Goal: Information Seeking & Learning: Learn about a topic

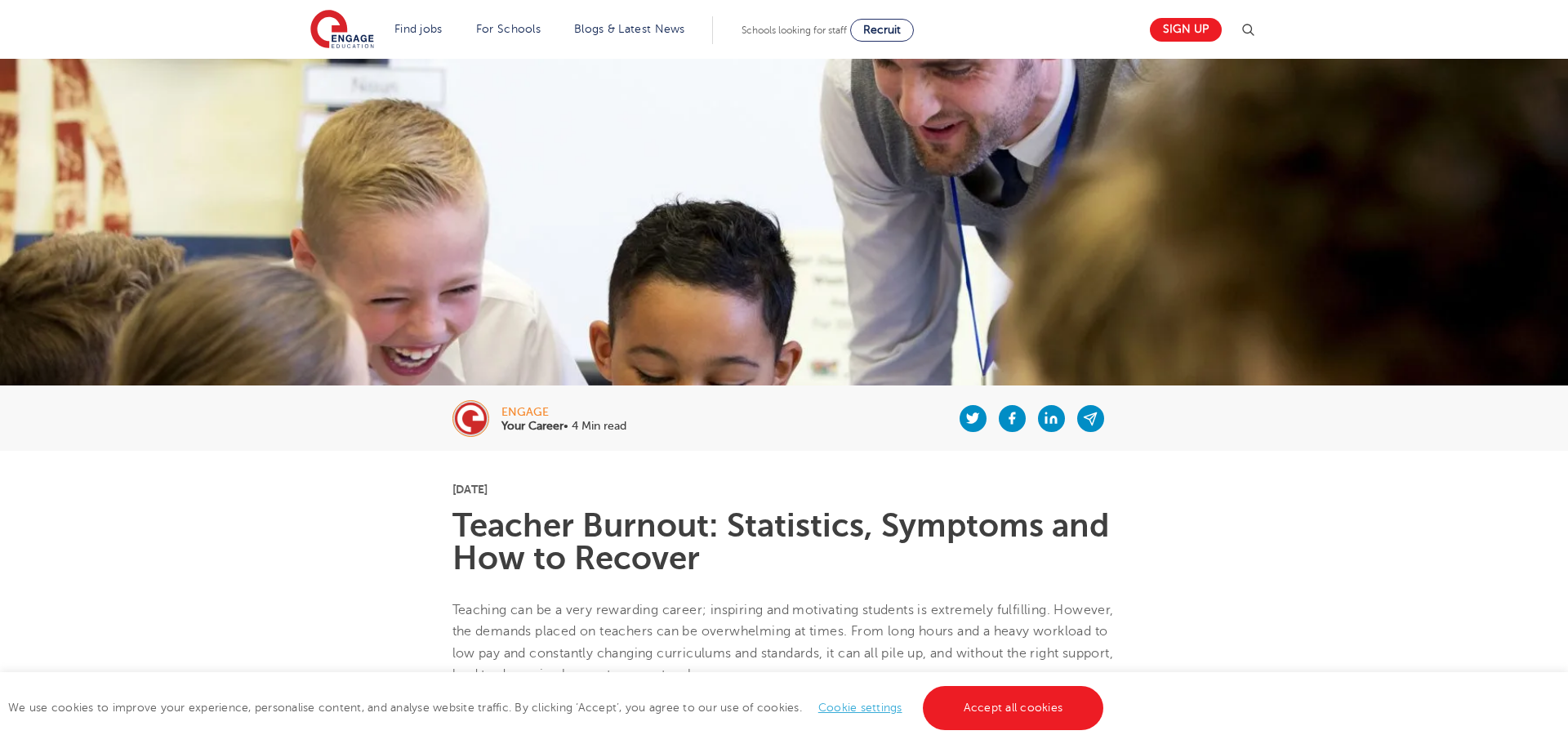
scroll to position [927, 0]
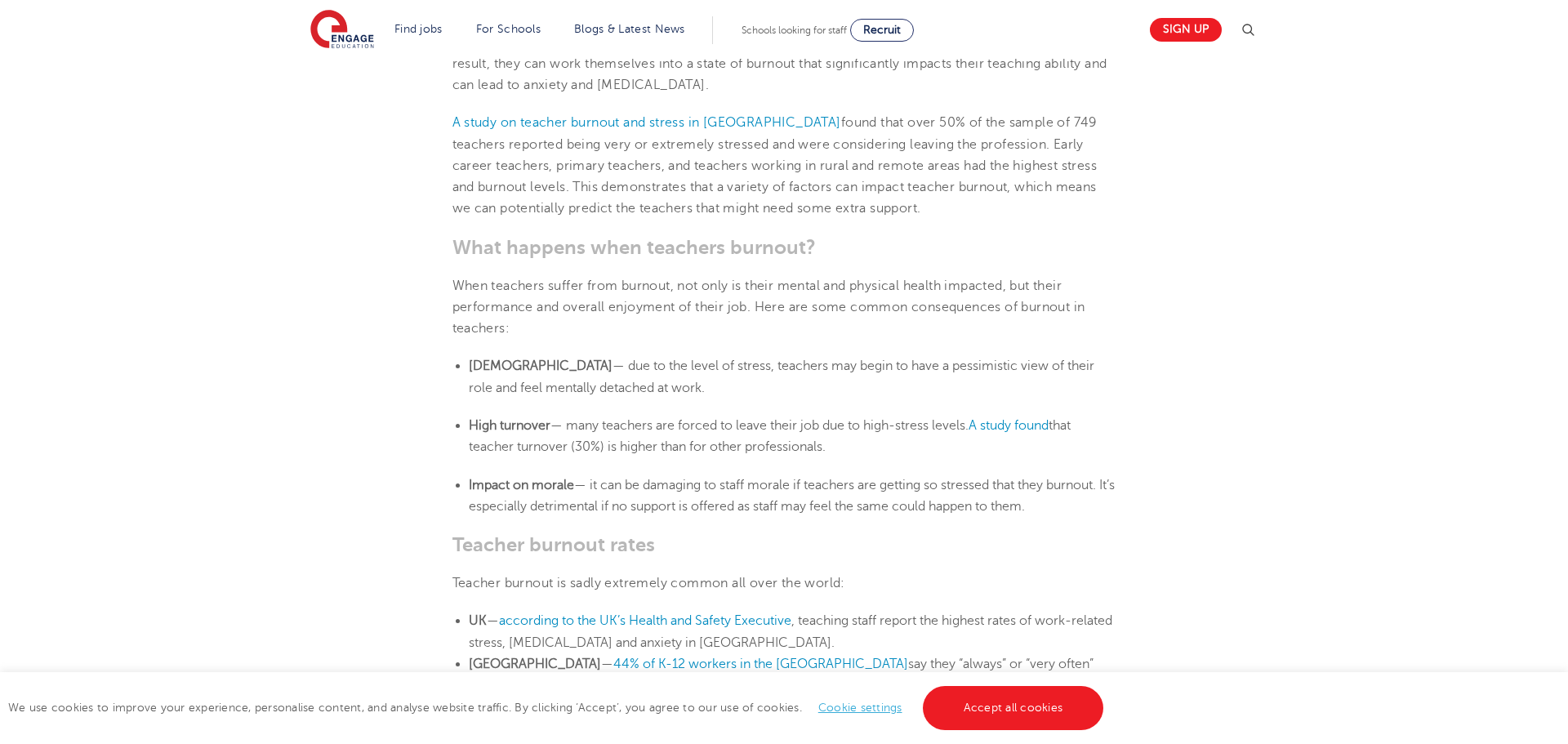
click at [731, 373] on li "Cynicism — due to the level of stress, teachers may begin to have a pessimistic…" at bounding box center [793, 377] width 648 height 44
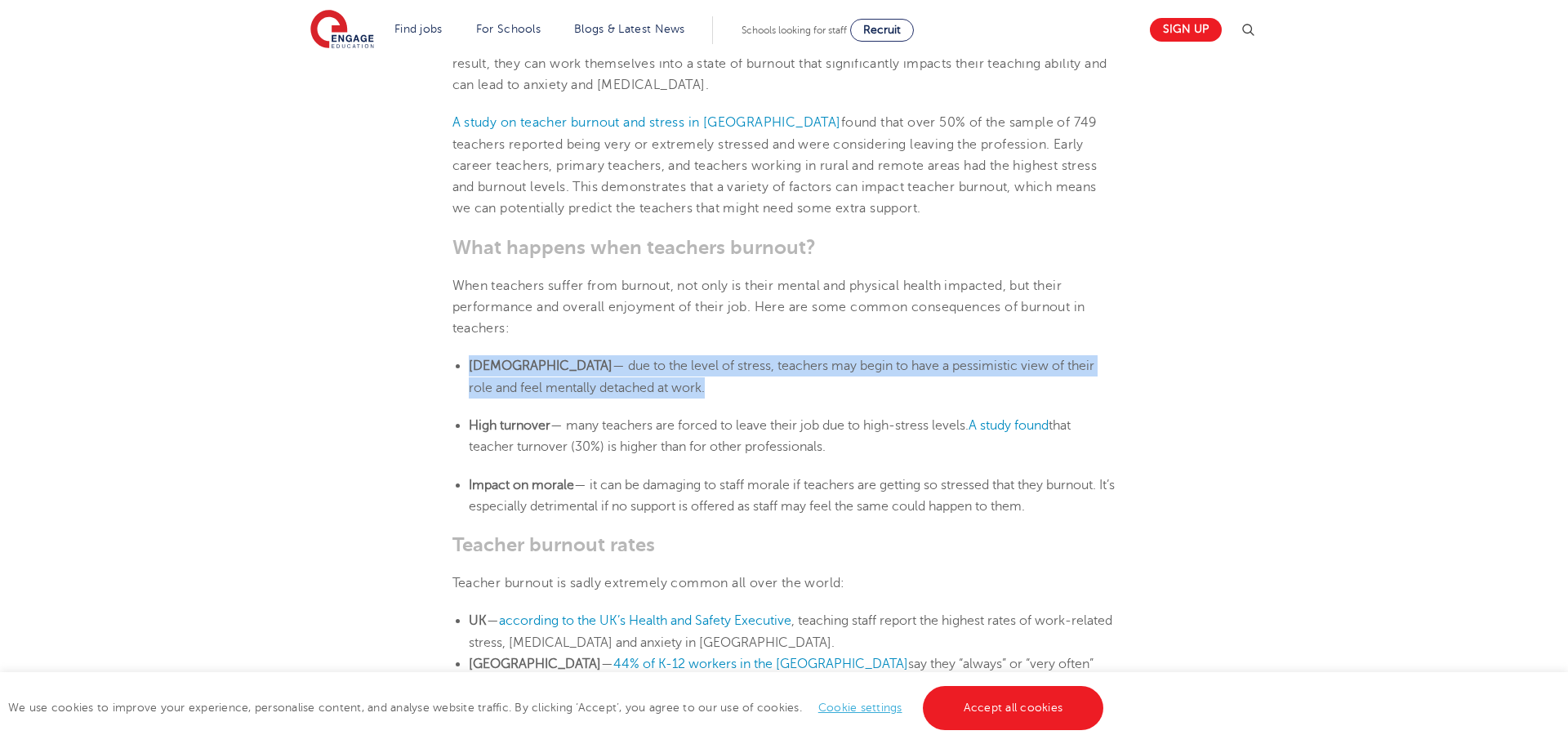
click at [731, 373] on li "Cynicism — due to the level of stress, teachers may begin to have a pessimistic…" at bounding box center [793, 377] width 648 height 44
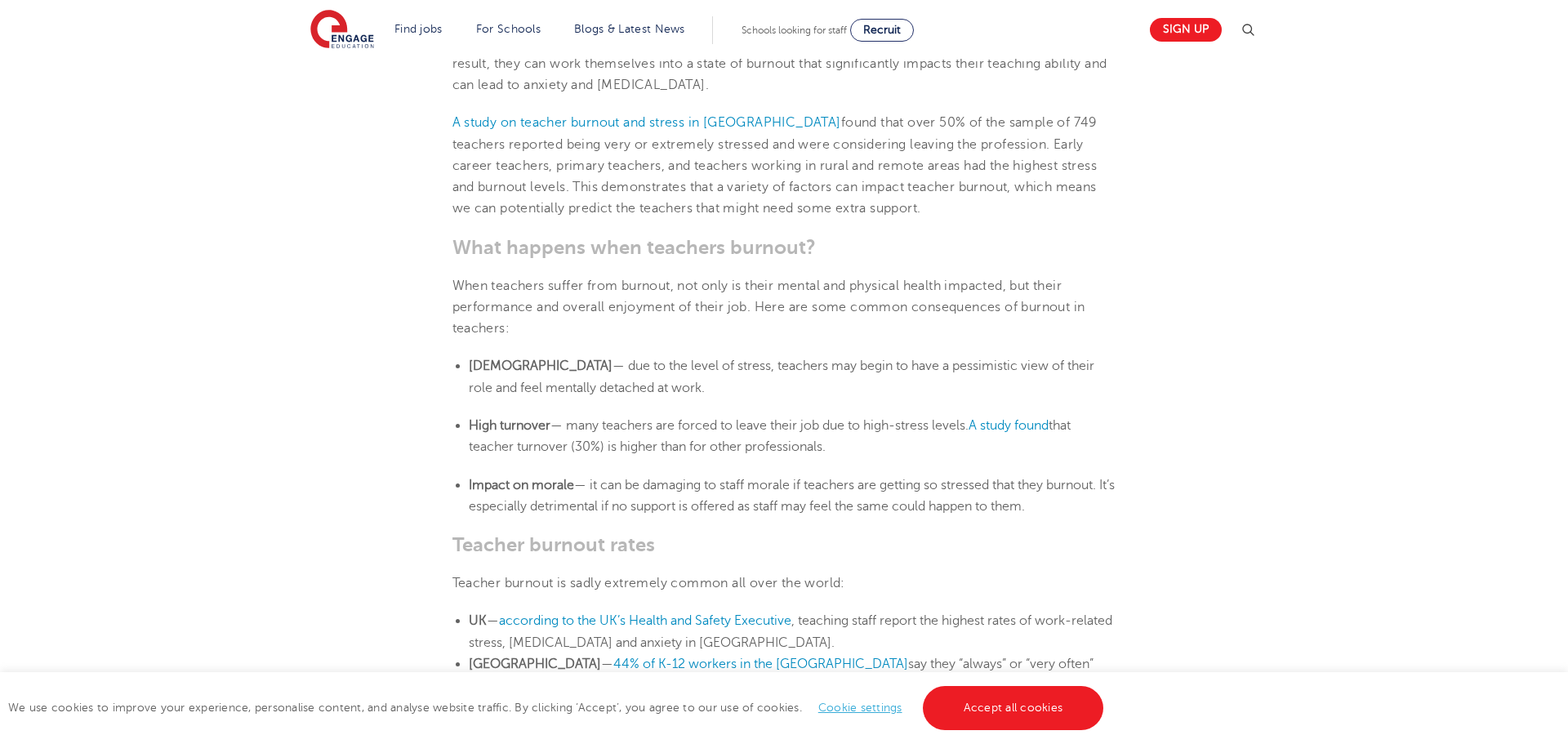
click at [731, 373] on li "Cynicism — due to the level of stress, teachers may begin to have a pessimistic…" at bounding box center [793, 377] width 648 height 44
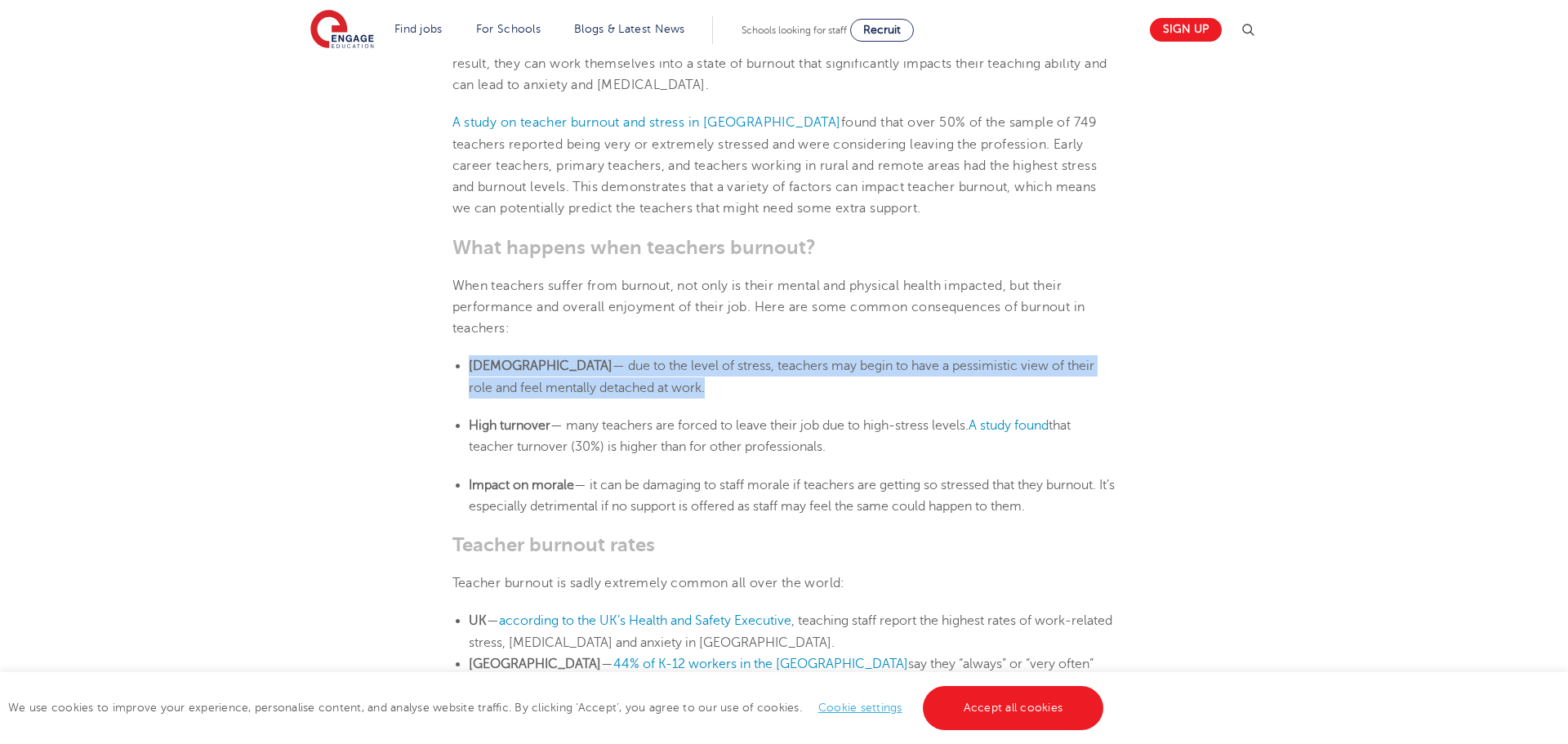
click at [731, 373] on li "Cynicism — due to the level of stress, teachers may begin to have a pessimistic…" at bounding box center [793, 377] width 648 height 44
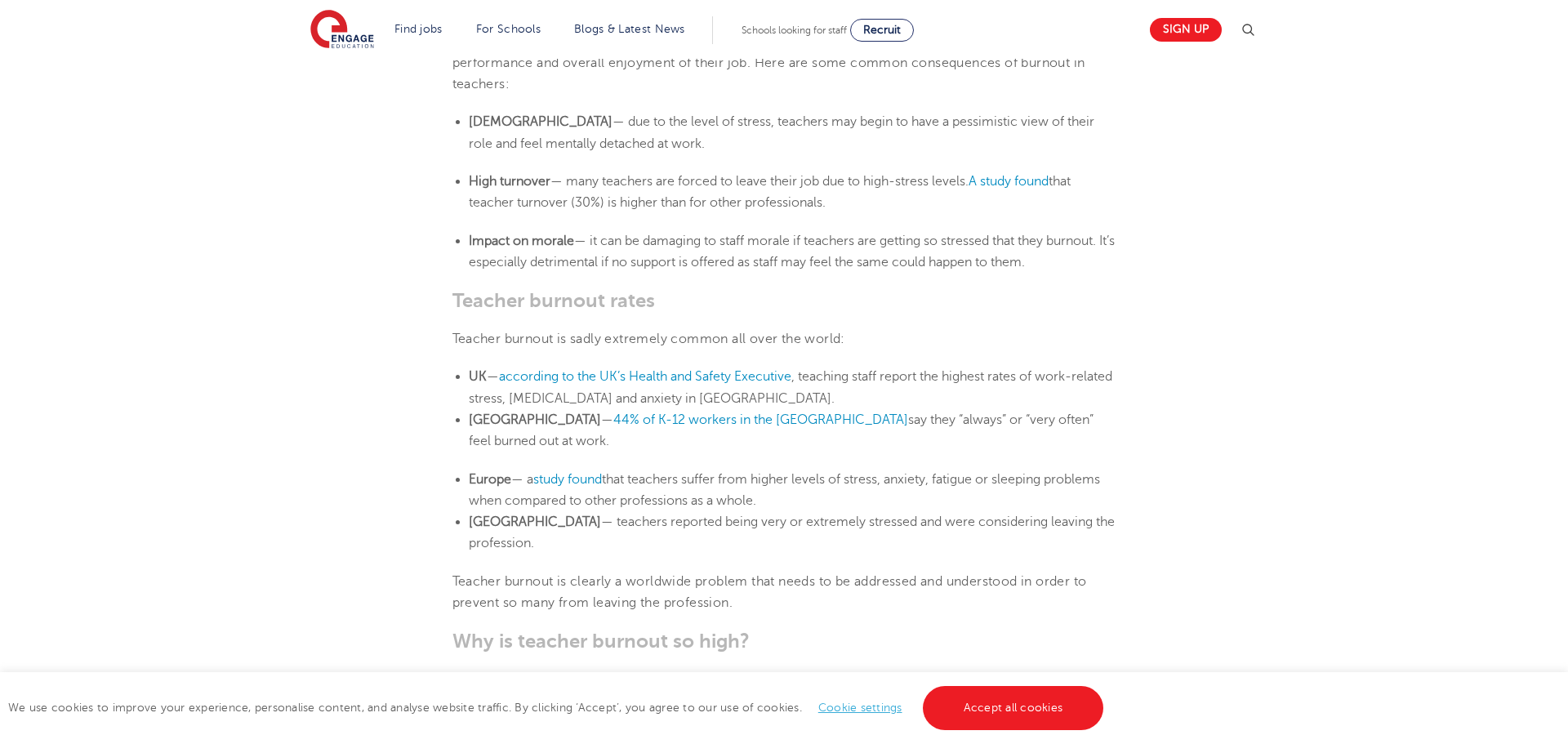
scroll to position [1178, 0]
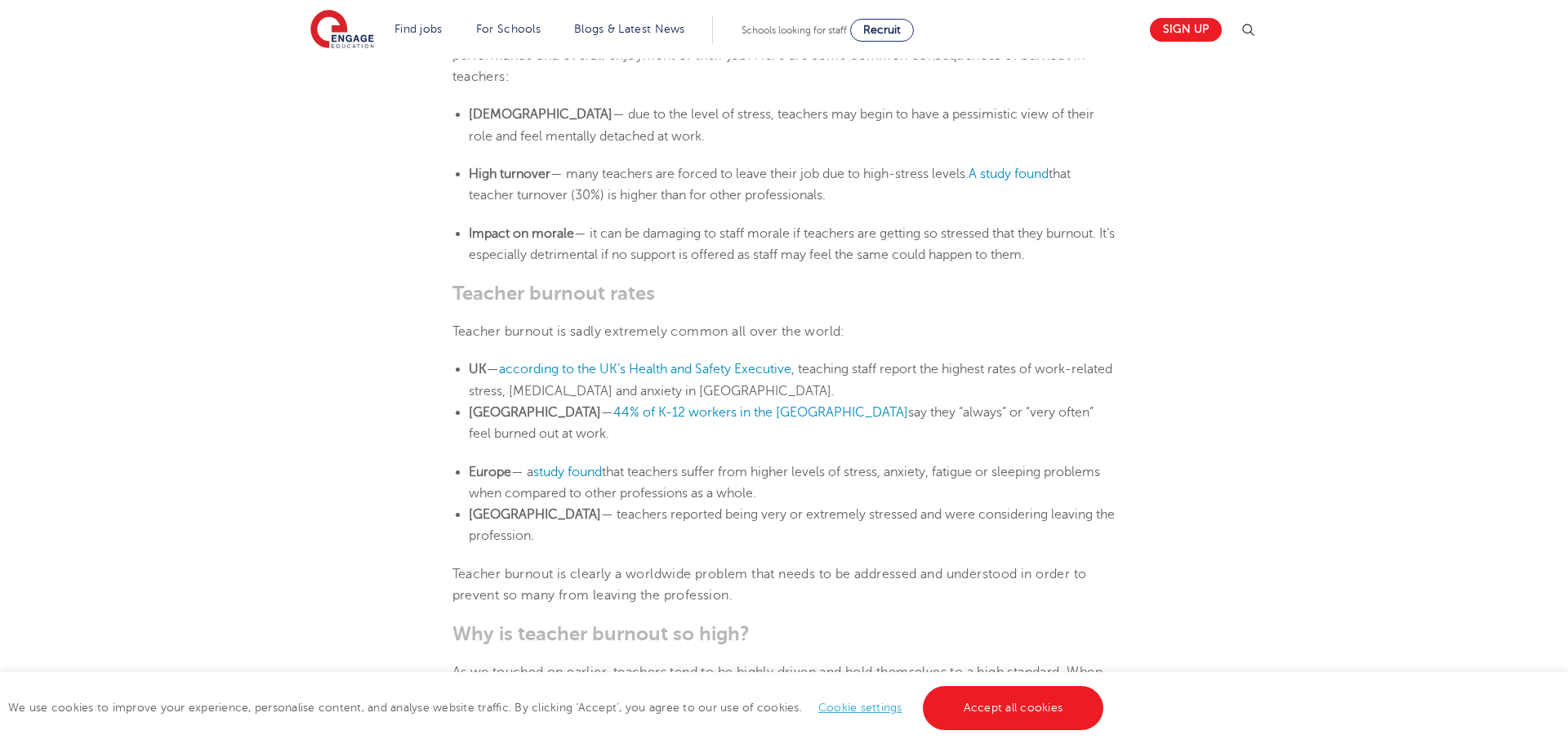
click at [706, 461] on li "Europe — a study found that teachers suffer from higher levels of stress, anxie…" at bounding box center [793, 483] width 648 height 44
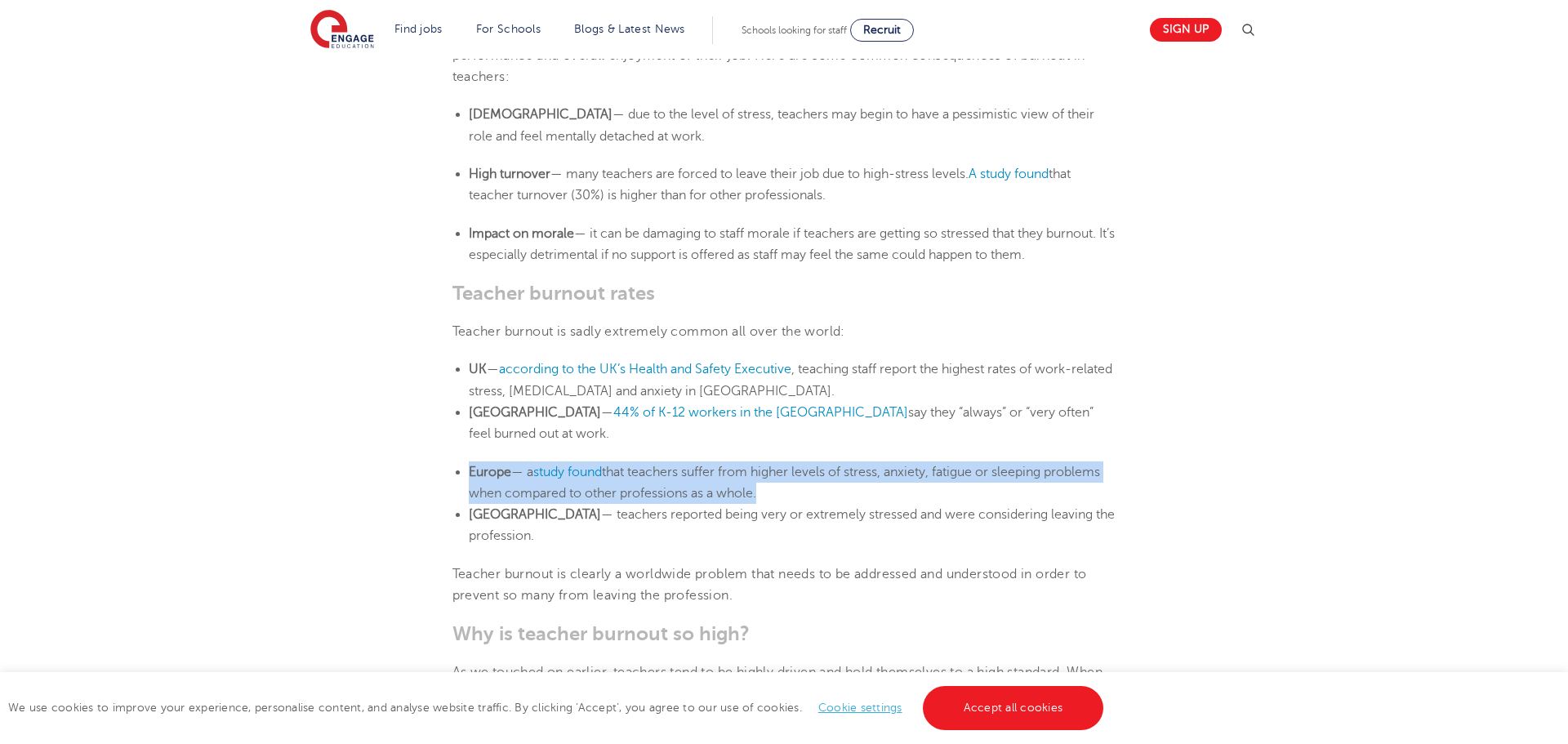
click at [706, 461] on li "Europe — a study found that teachers suffer from higher levels of stress, anxie…" at bounding box center [793, 483] width 648 height 44
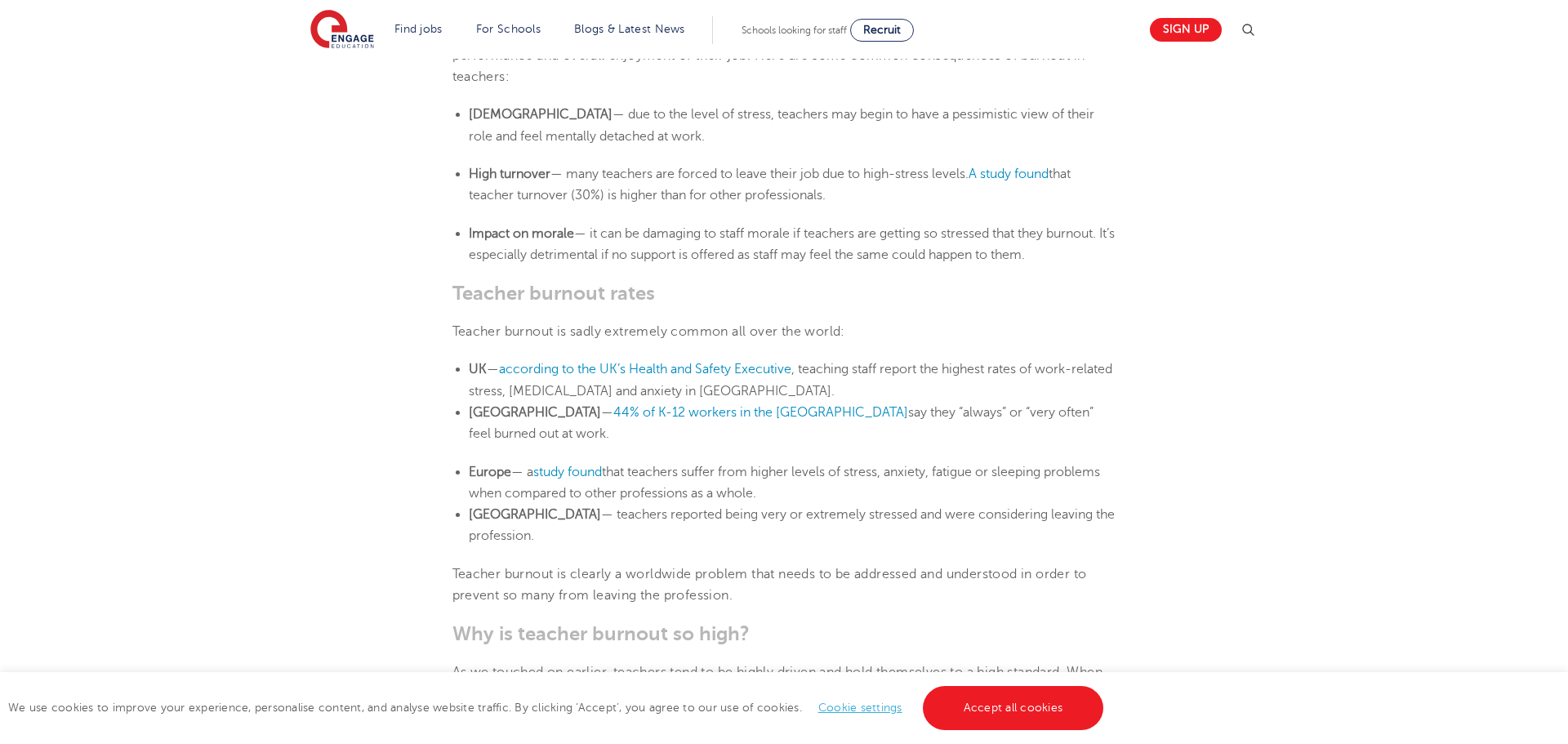
click at [772, 418] on span "— 44% of K-12 workers in the US say they “always” or “very often” feel burned o…" at bounding box center [781, 423] width 625 height 36
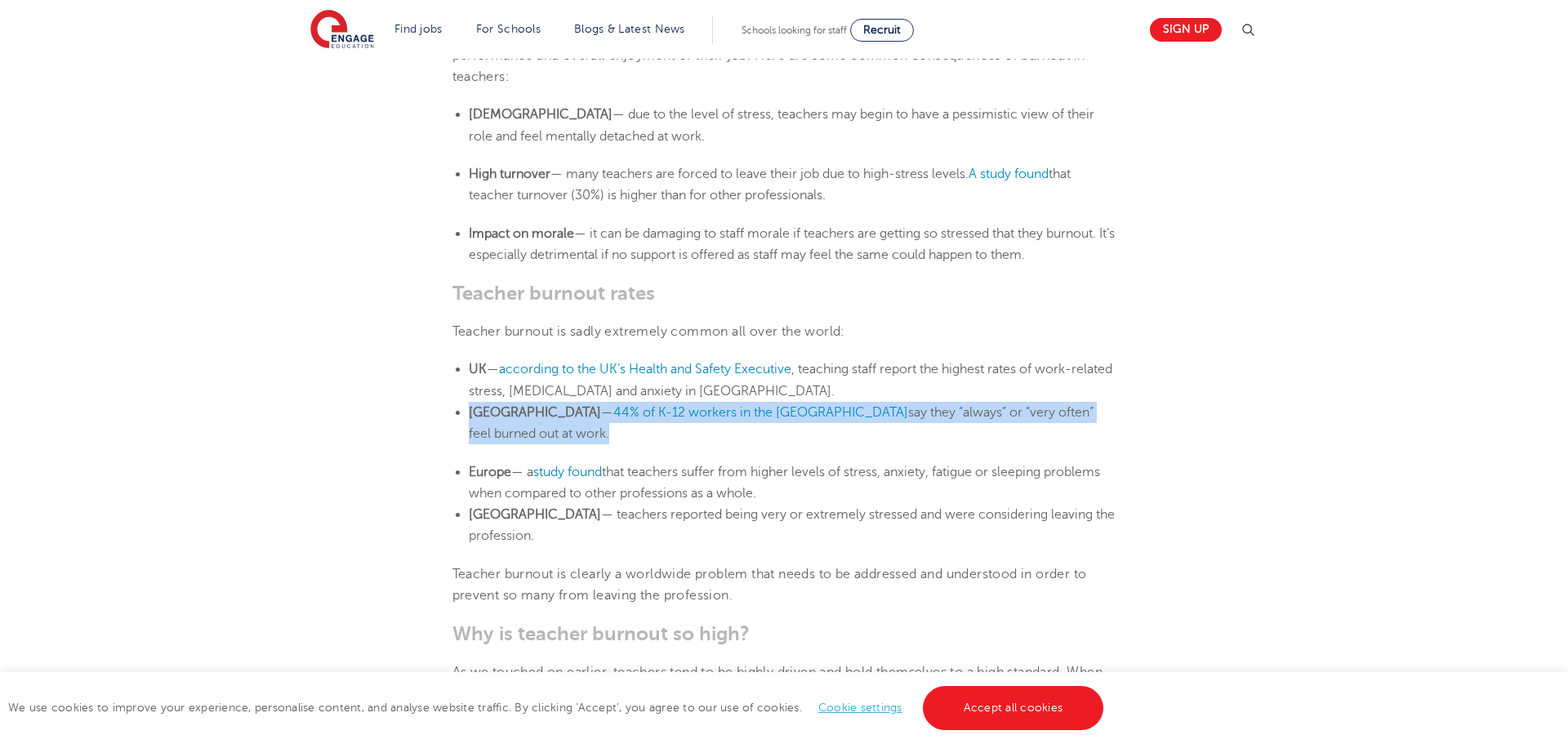
click at [772, 418] on span "— 44% of K-12 workers in the US say they “always” or “very often” feel burned o…" at bounding box center [781, 423] width 625 height 36
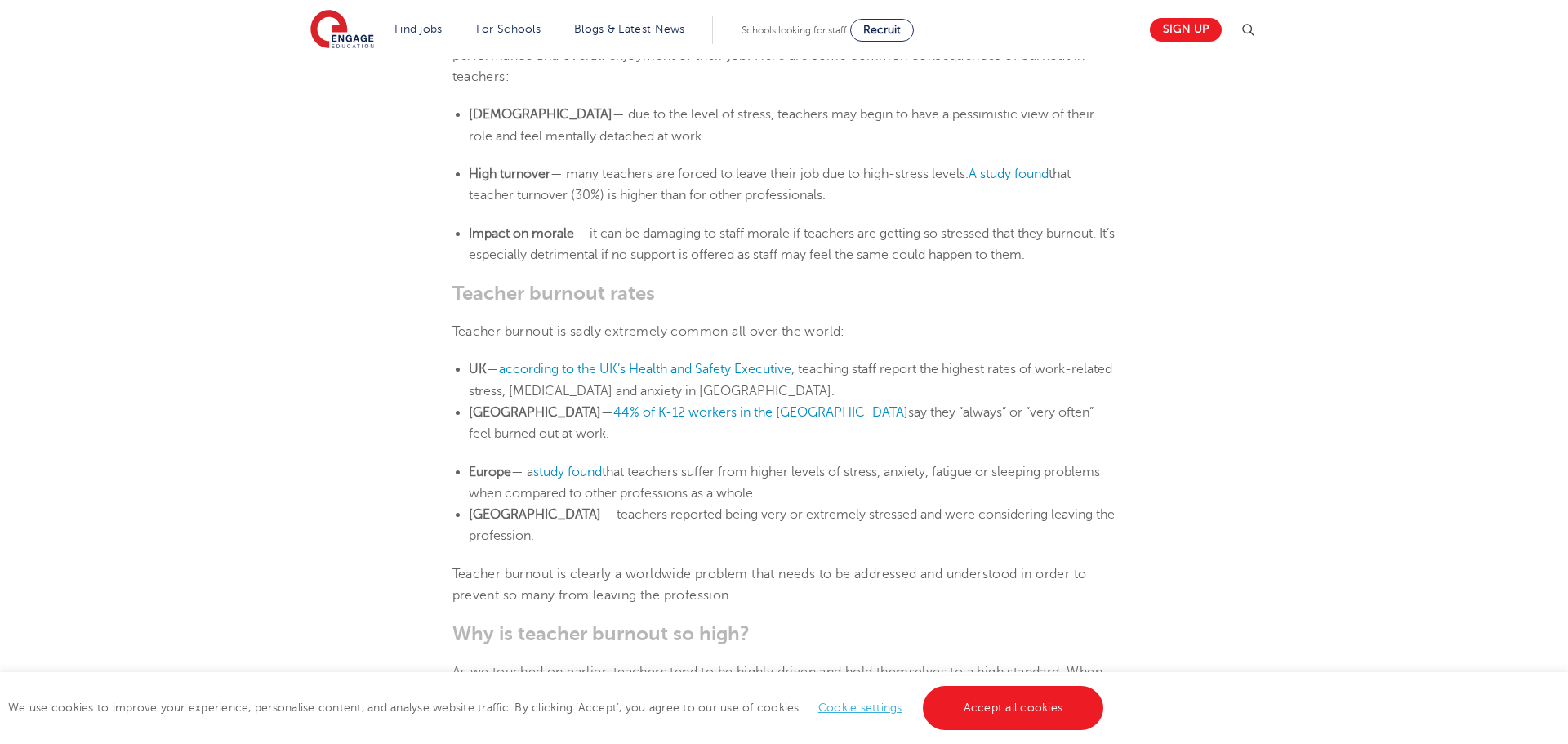
click at [772, 418] on span "— 44% of K-12 workers in the US say they “always” or “very often” feel burned o…" at bounding box center [781, 423] width 625 height 36
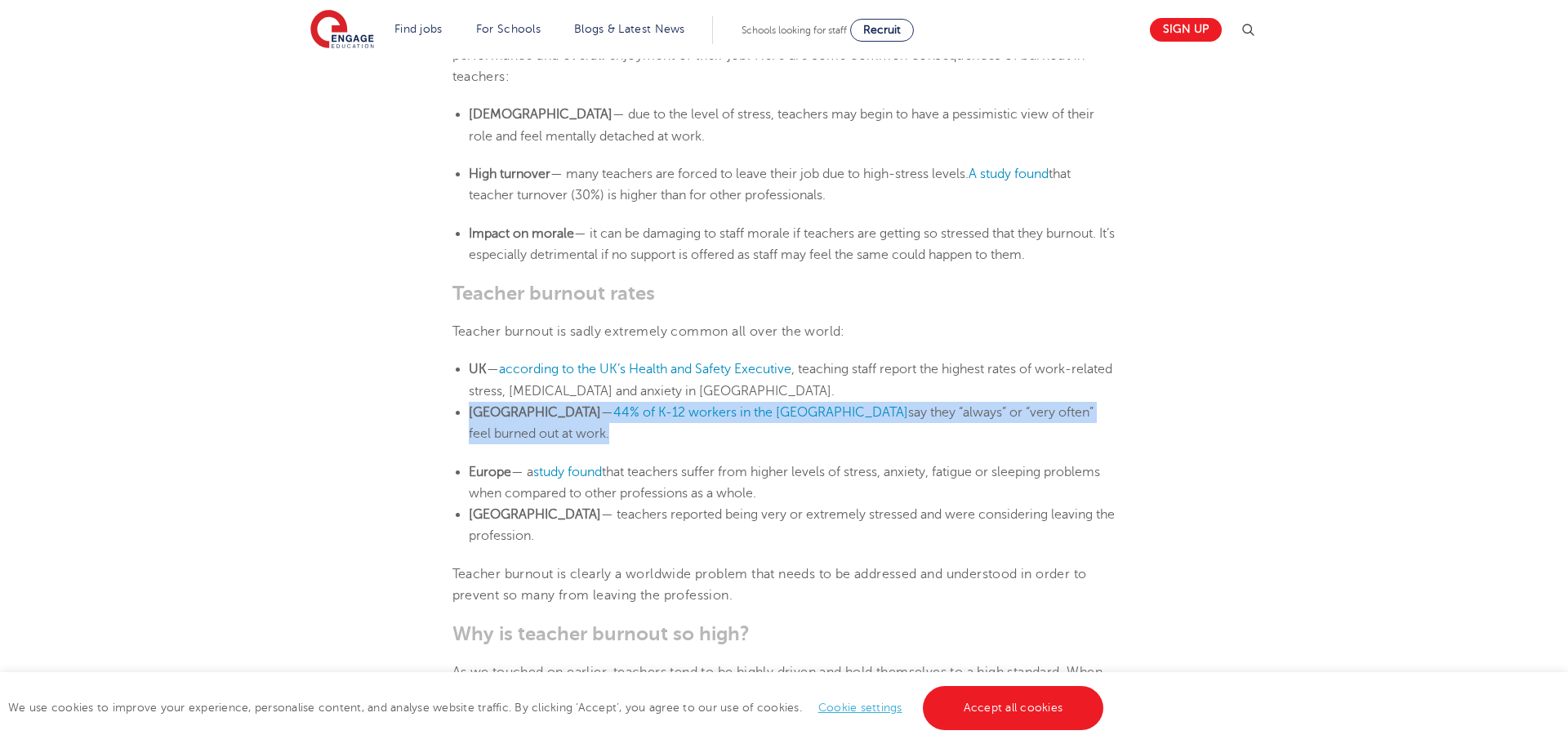
click at [772, 418] on span "— 44% of K-12 workers in the US say they “always” or “very often” feel burned o…" at bounding box center [781, 423] width 625 height 36
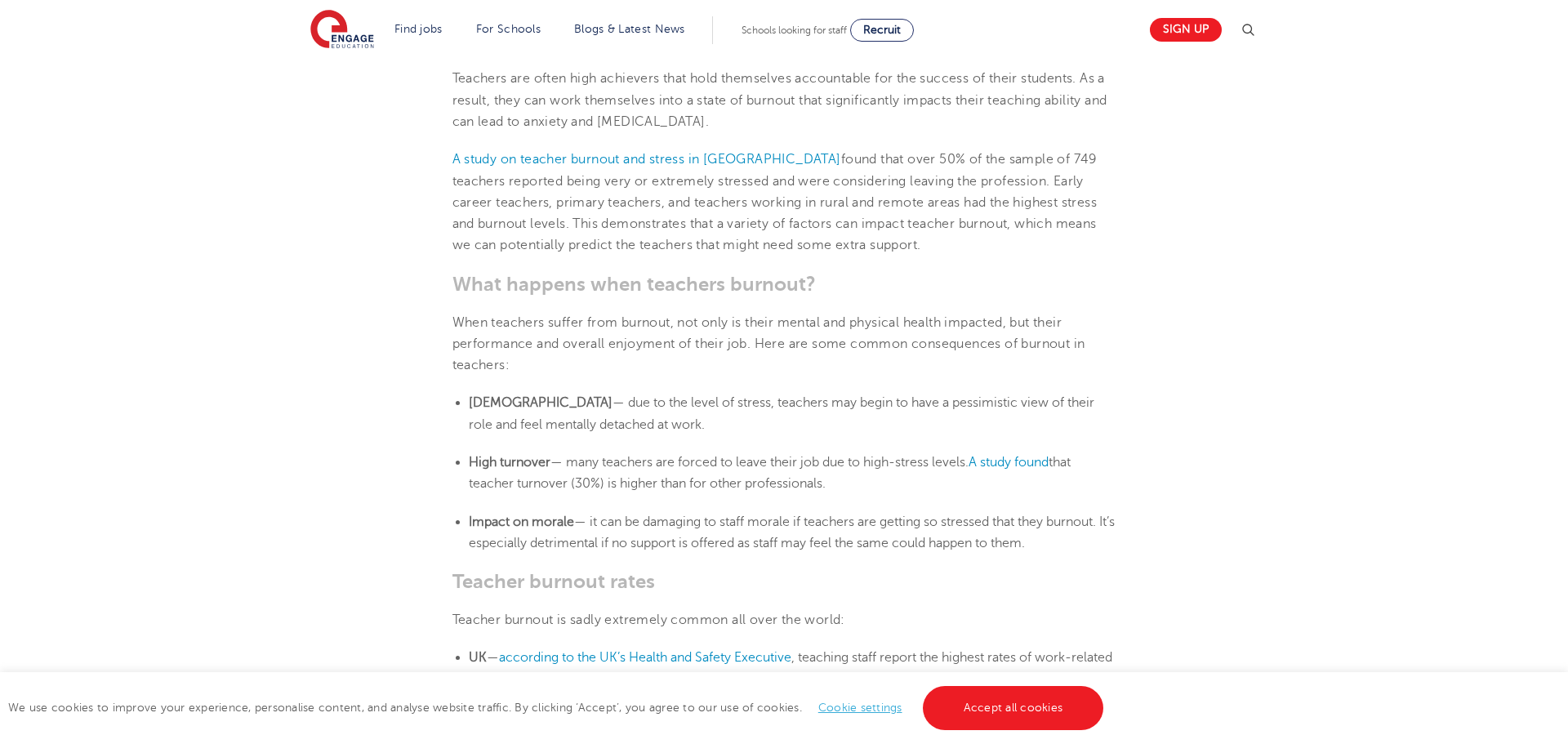
scroll to position [889, 0]
click at [731, 489] on span "— many teachers are forced to leave their job due to high-stress levels. A stud…" at bounding box center [770, 474] width 602 height 36
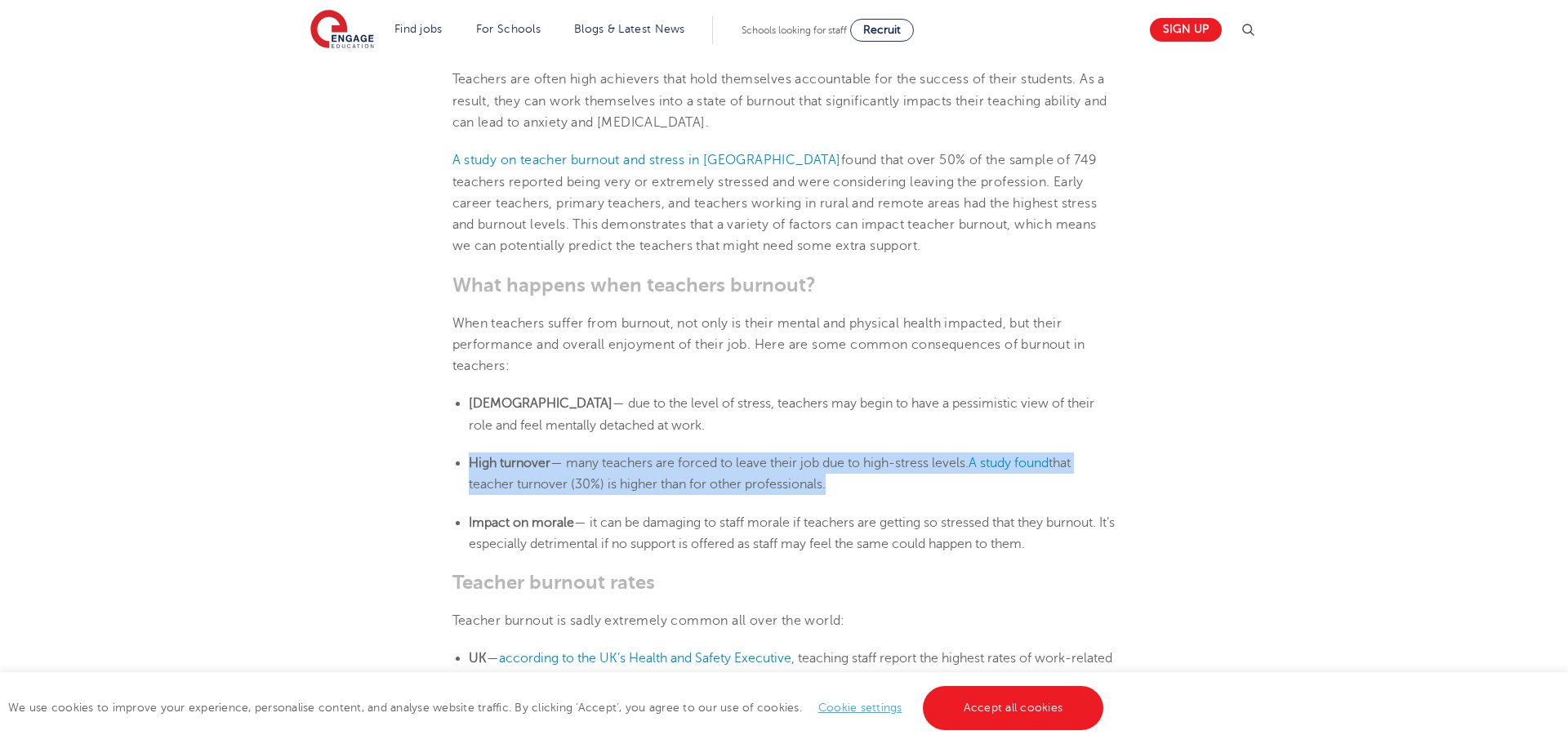
click at [731, 489] on span "— many teachers are forced to leave their job due to high-stress levels. A stud…" at bounding box center [770, 474] width 602 height 36
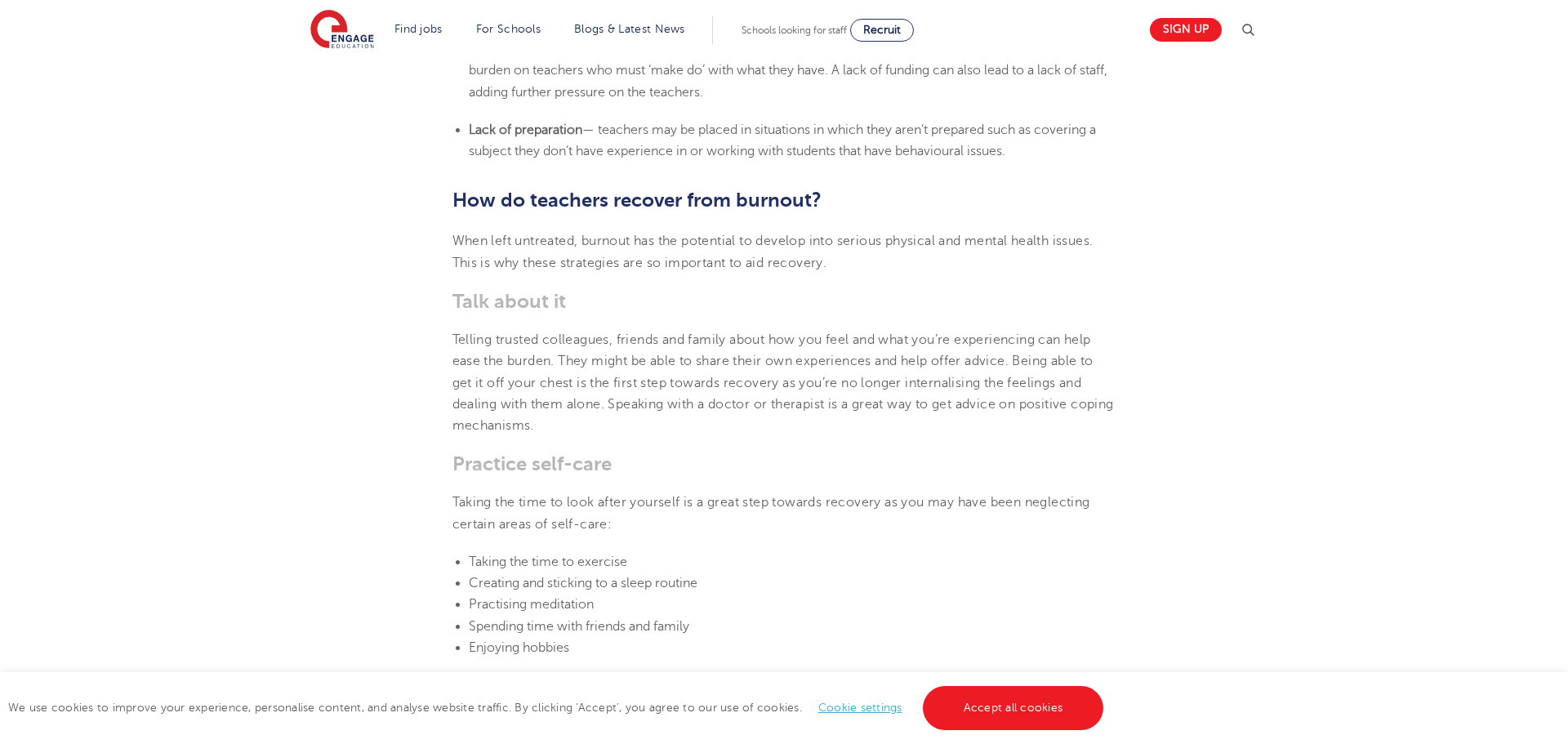
scroll to position [2891, 0]
click at [624, 620] on span "Spending time with friends and family" at bounding box center [579, 627] width 221 height 15
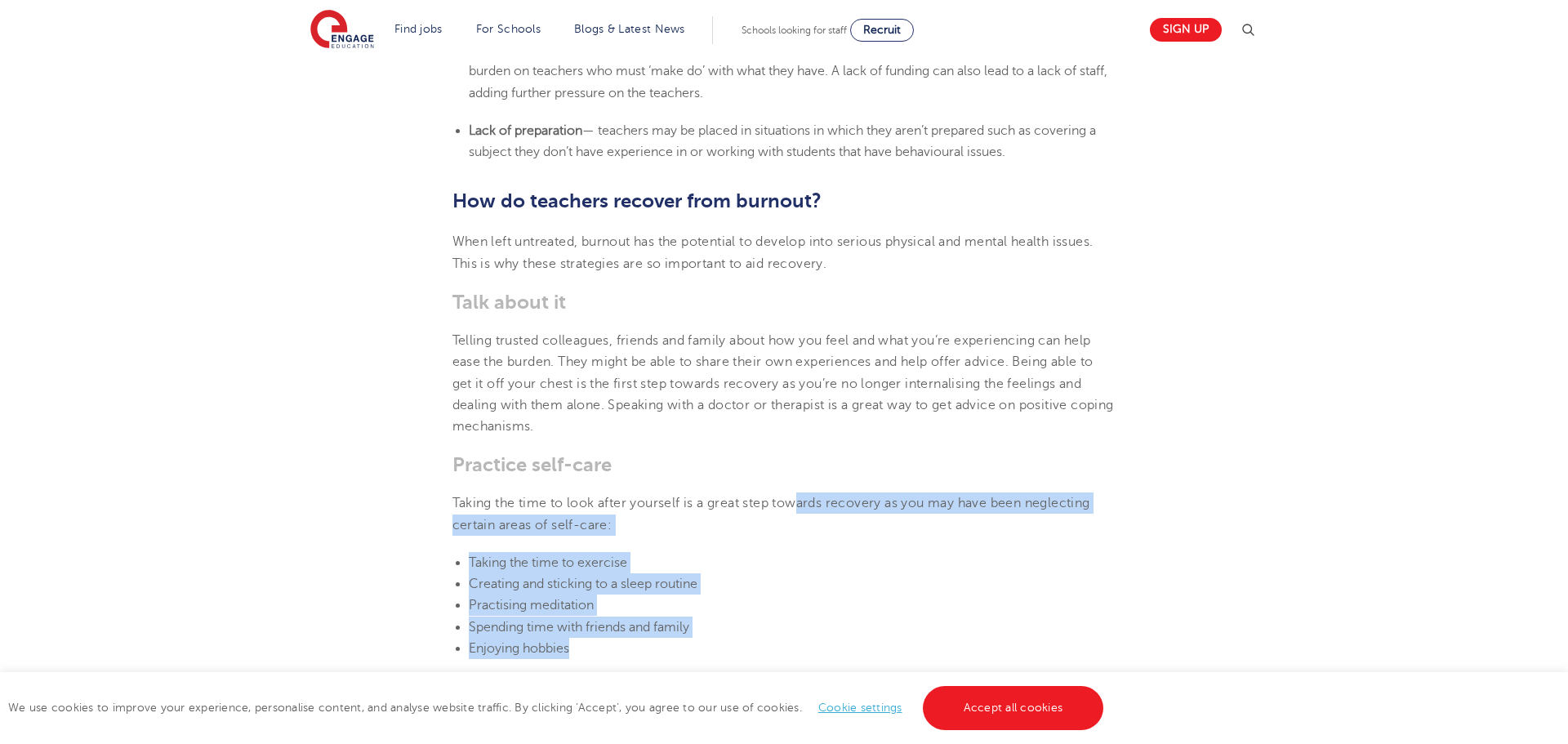
drag, startPoint x: 618, startPoint y: 599, endPoint x: 801, endPoint y: 447, distance: 237.9
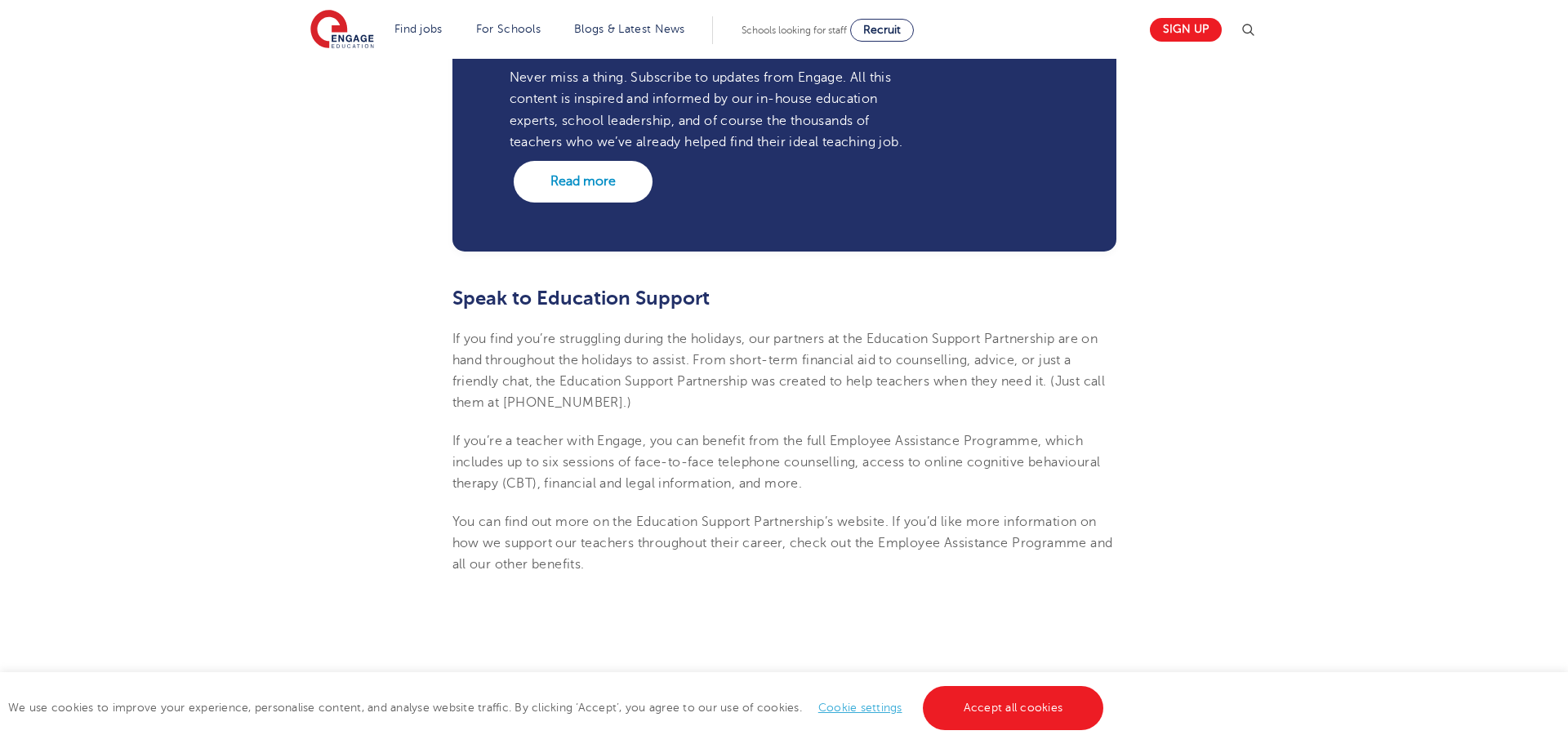
scroll to position [4478, 0]
